Goal: Task Accomplishment & Management: Manage account settings

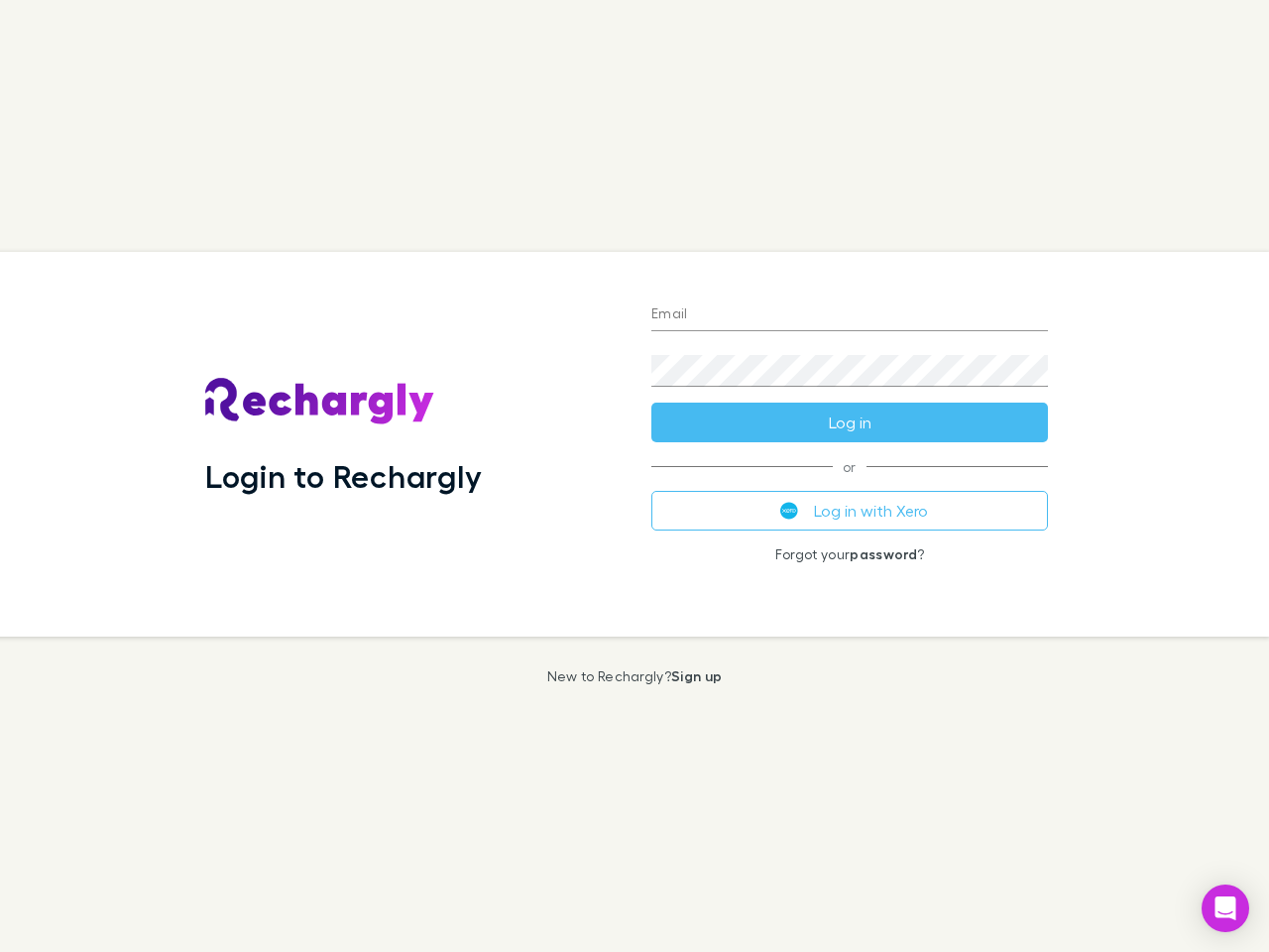
click at [635, 476] on div "Login to Rechargly" at bounding box center [412, 443] width 446 height 384
click at [850, 315] on input "Email" at bounding box center [850, 315] width 396 height 32
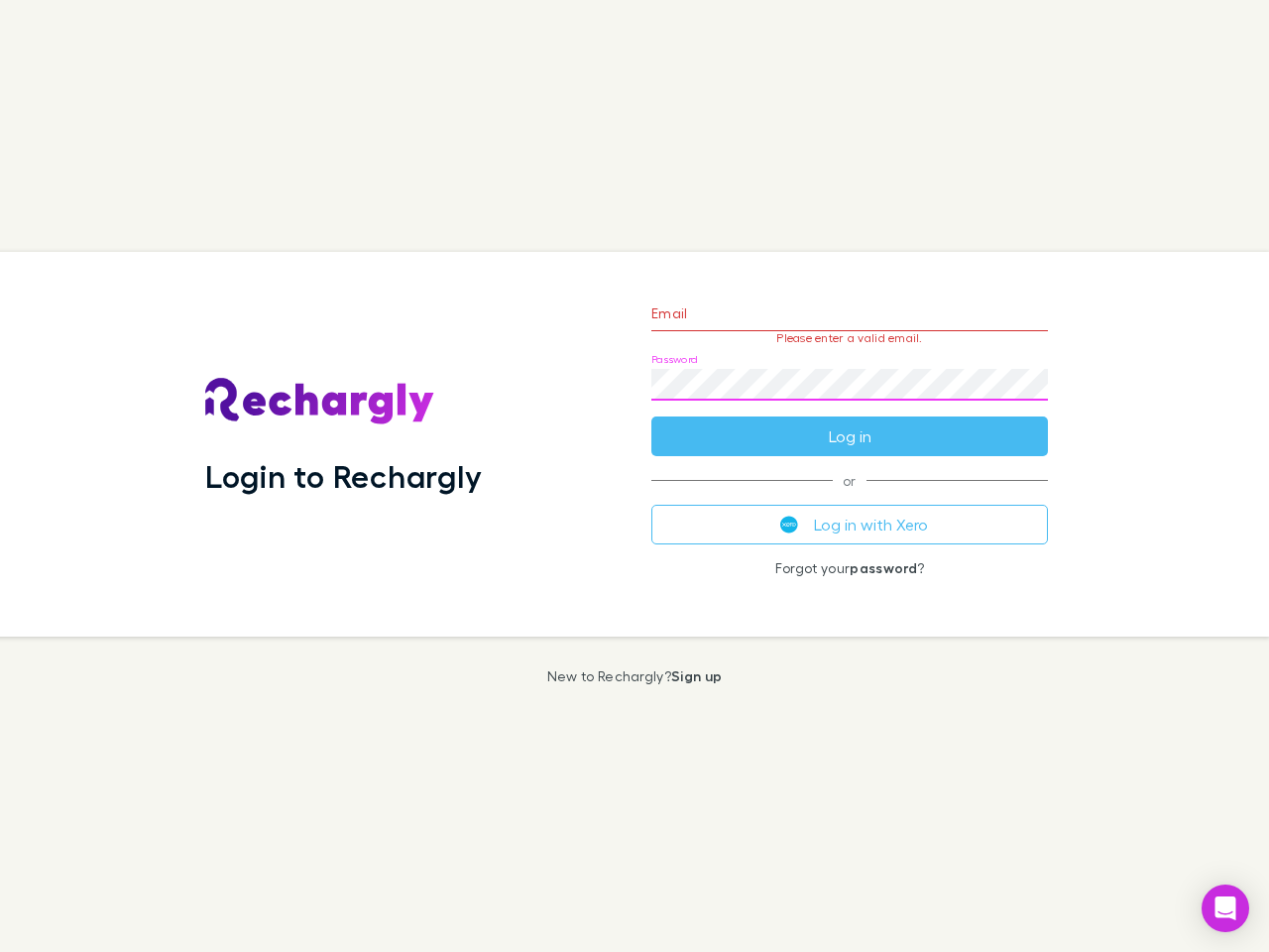
click at [850, 422] on form "Email Please enter a valid email. Password Log in" at bounding box center [850, 369] width 396 height 173
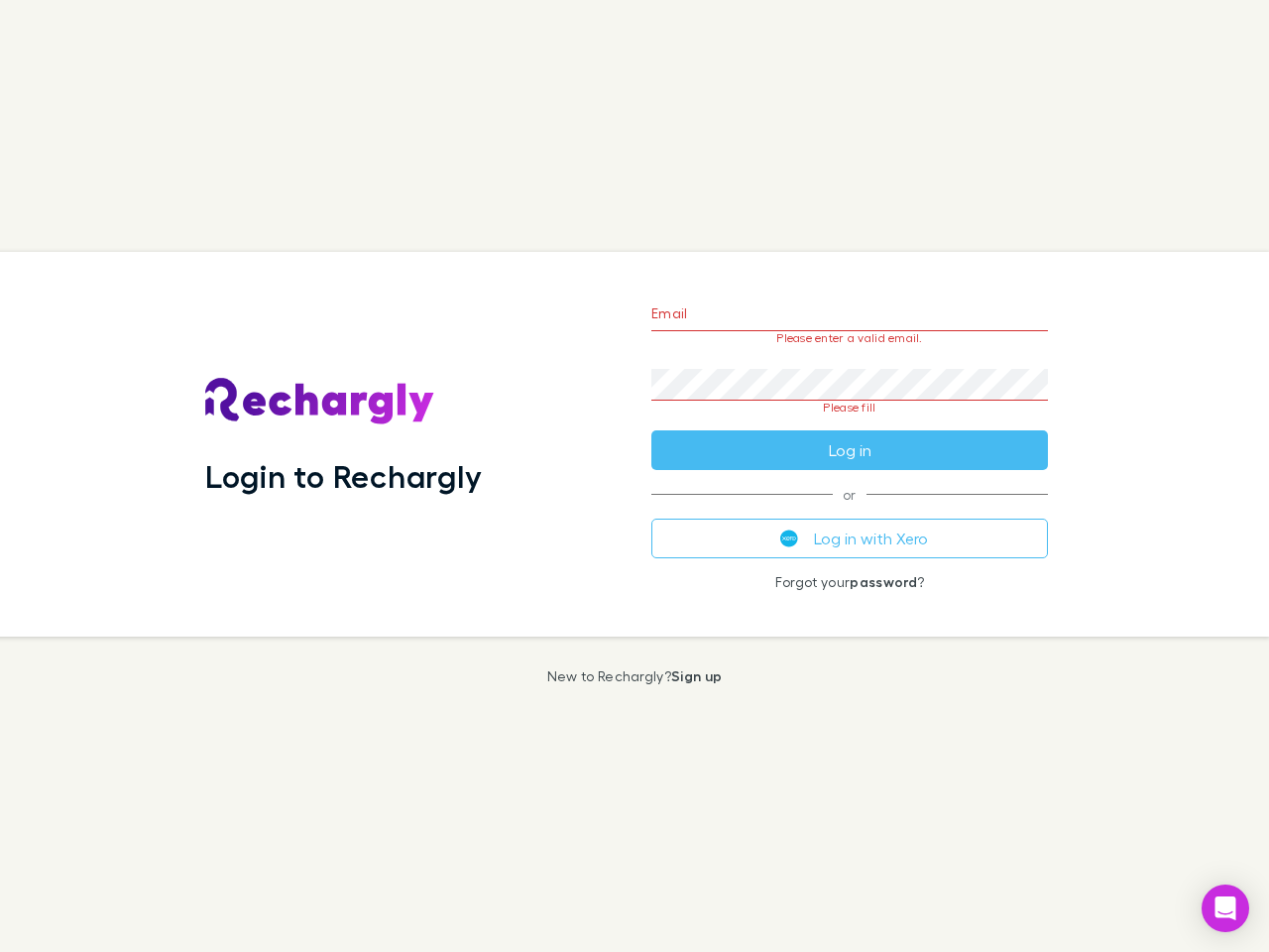
click at [850, 511] on div "Email Please enter a valid email. Password Please fill Log in or Log in with Xe…" at bounding box center [850, 443] width 428 height 384
click at [1226, 908] on icon "Open Intercom Messenger" at bounding box center [1226, 908] width 21 height 24
